Goal: Transaction & Acquisition: Purchase product/service

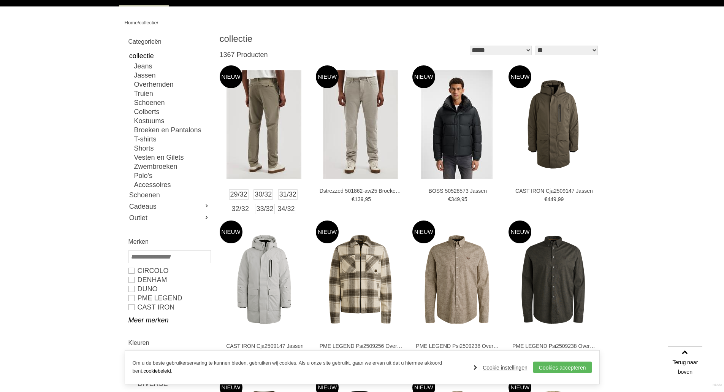
scroll to position [38, 0]
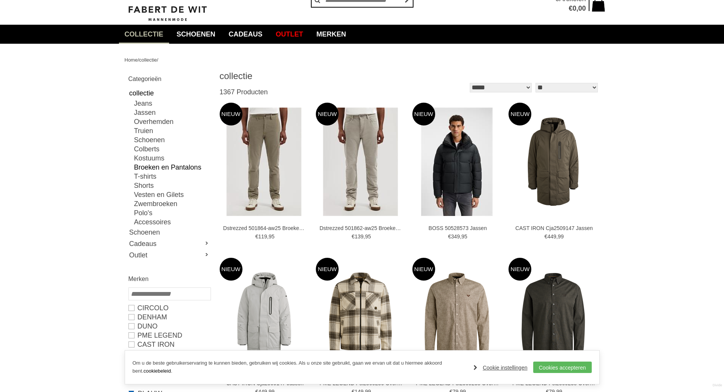
click at [161, 167] on link "Broeken en Pantalons" at bounding box center [172, 167] width 76 height 9
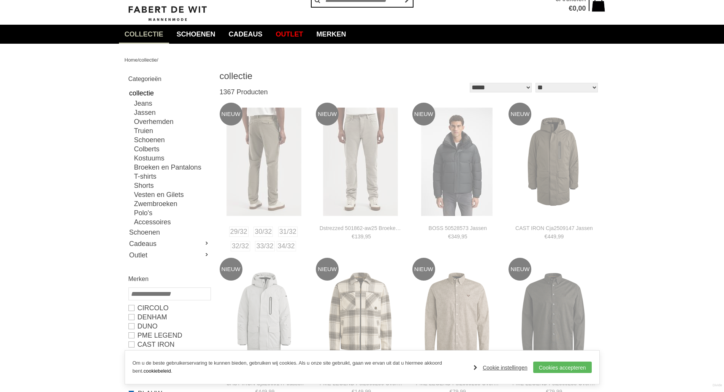
type input "**"
type input "***"
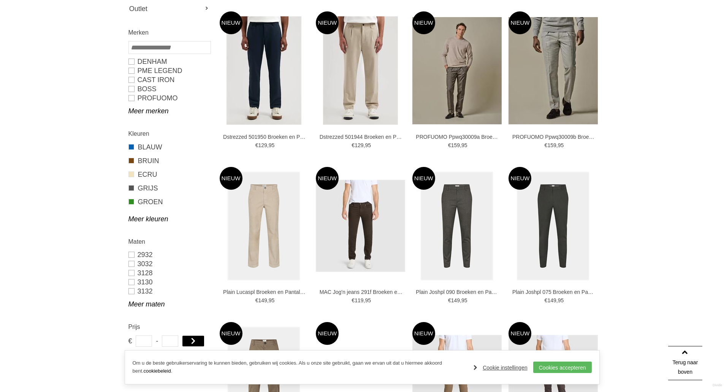
scroll to position [304, 0]
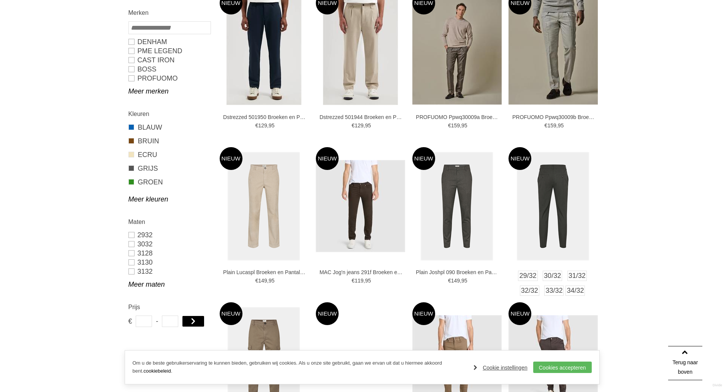
click at [551, 211] on img at bounding box center [553, 206] width 72 height 108
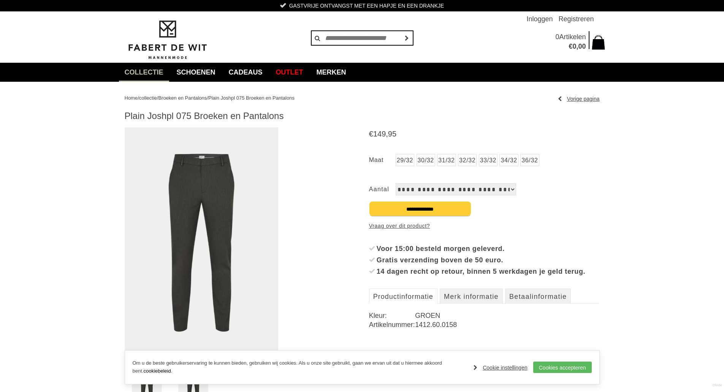
click at [204, 203] on img at bounding box center [202, 242] width 154 height 231
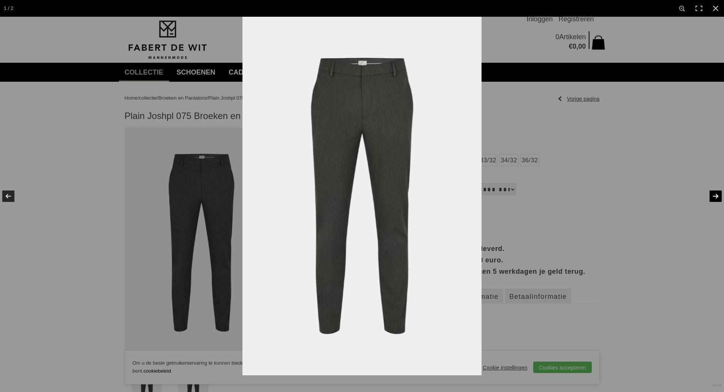
click at [719, 198] on link at bounding box center [711, 196] width 27 height 38
click at [710, 187] on link at bounding box center [711, 196] width 27 height 38
click at [667, 193] on div at bounding box center [605, 213] width 724 height 392
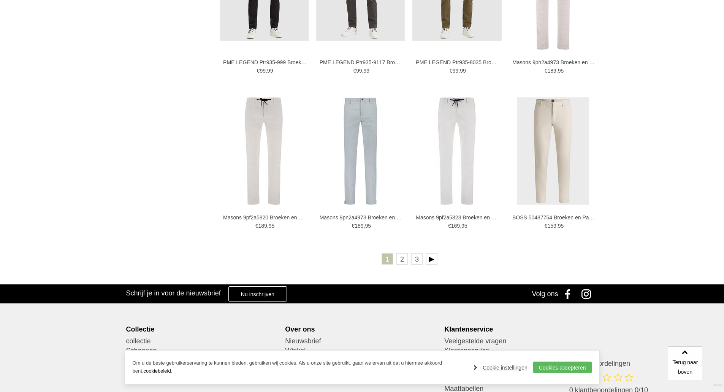
scroll to position [1293, 0]
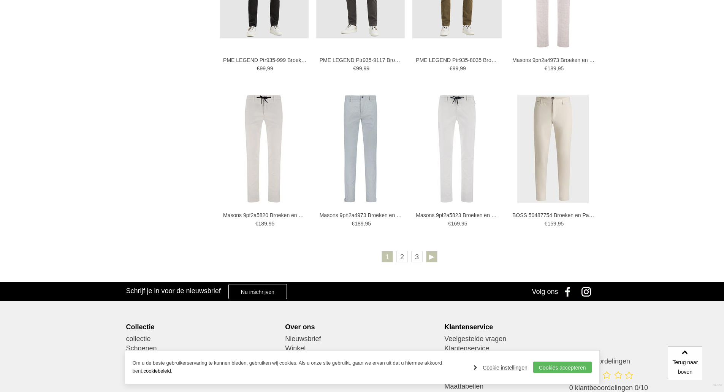
click at [432, 253] on link at bounding box center [431, 256] width 11 height 11
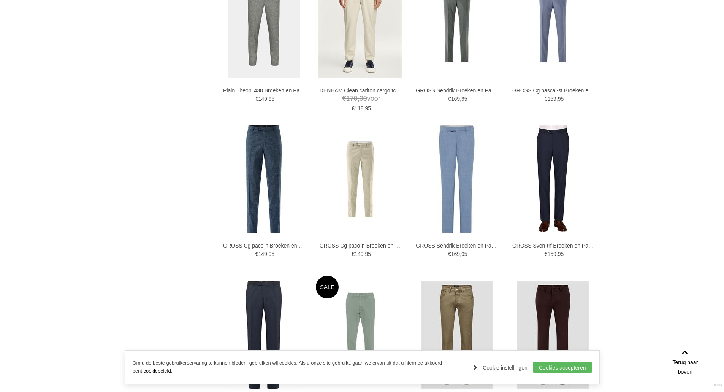
scroll to position [798, 0]
